Goal: Navigation & Orientation: Find specific page/section

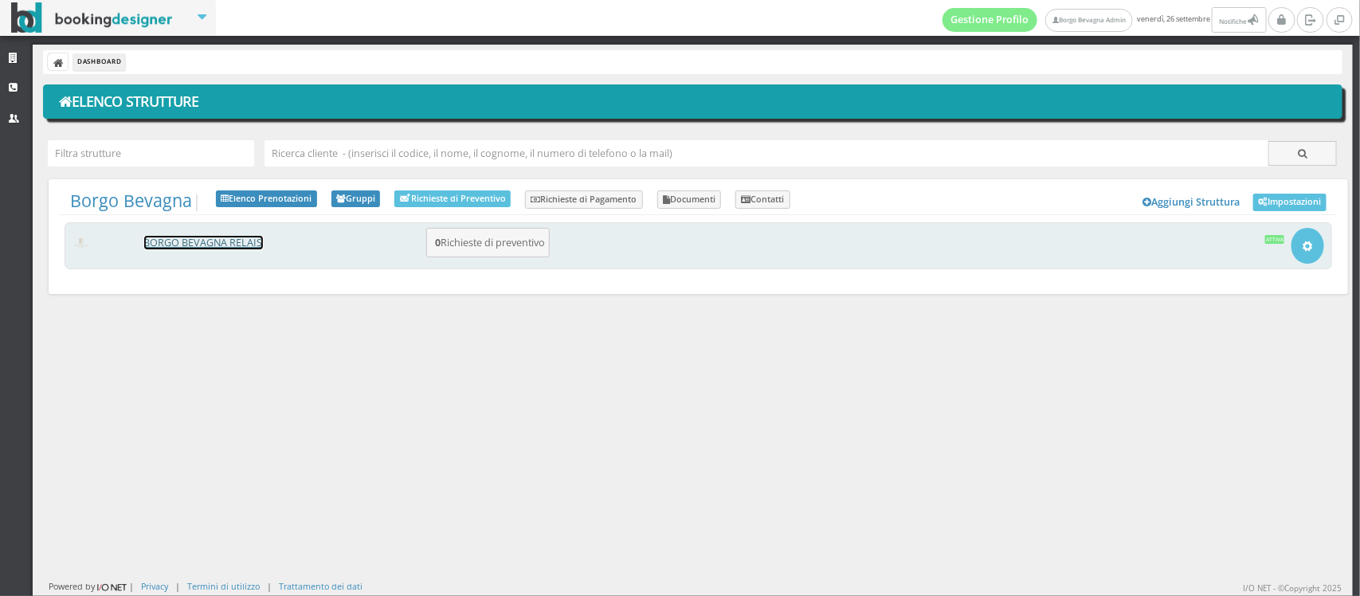
click at [159, 245] on link "BORGO BEVAGNA RELAIS" at bounding box center [203, 243] width 119 height 14
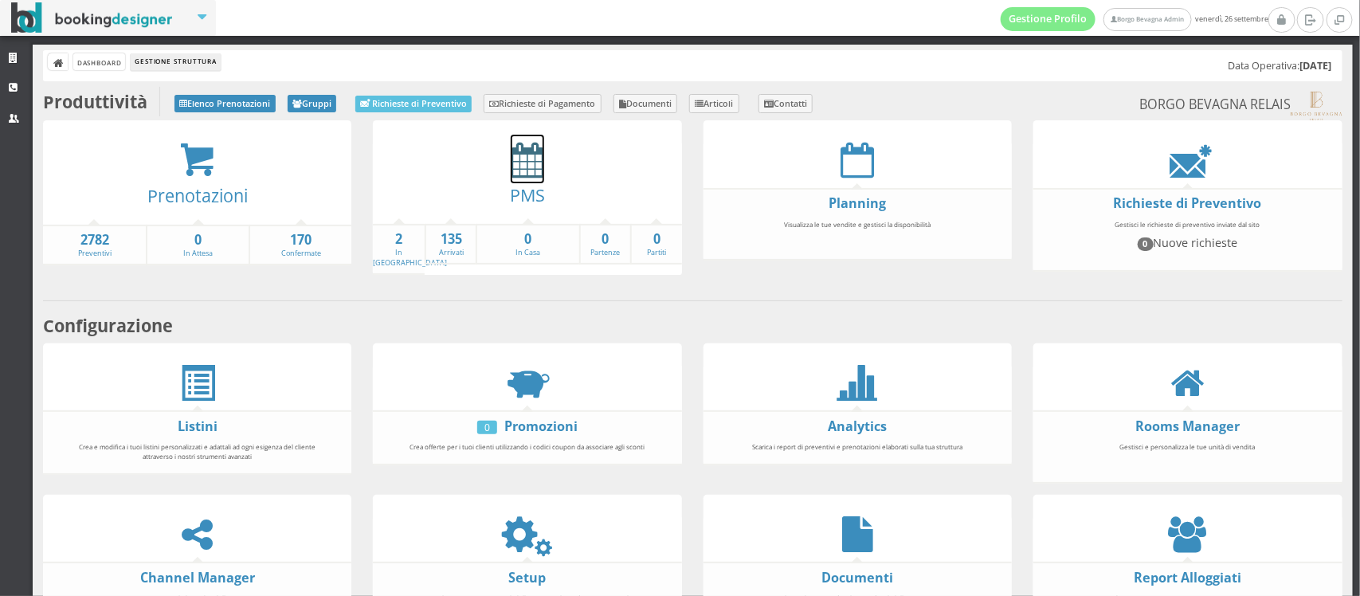
click at [526, 169] on icon at bounding box center [527, 160] width 33 height 36
